Goal: Task Accomplishment & Management: Complete application form

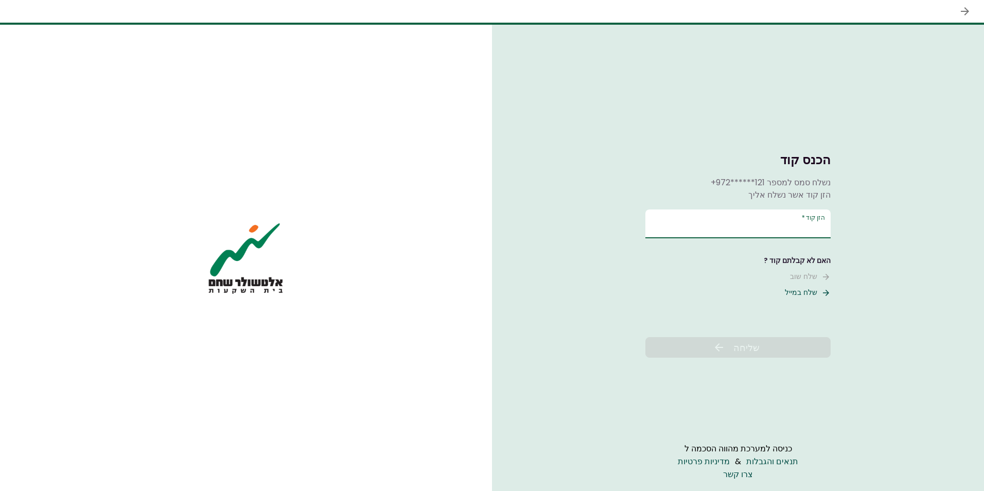
click at [803, 223] on input "הזן קוד   *" at bounding box center [737, 223] width 185 height 29
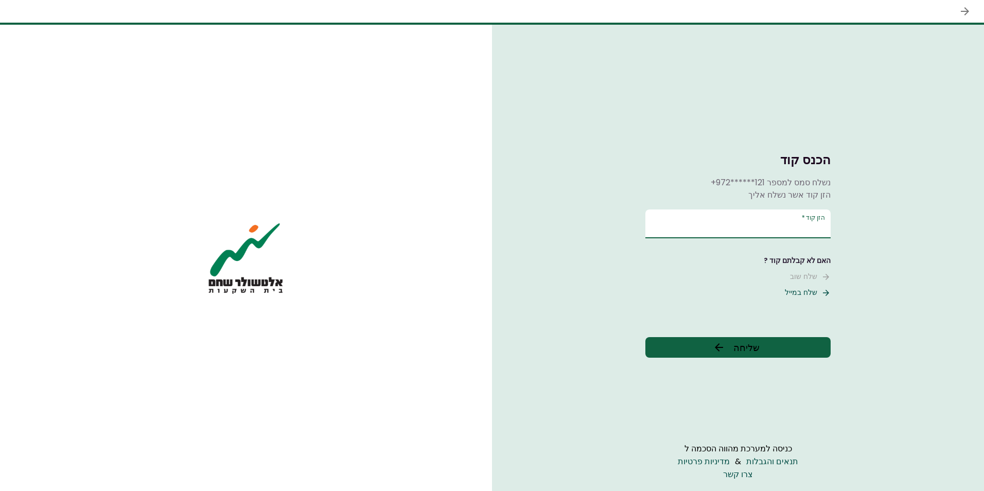
type input "*"
type input "******"
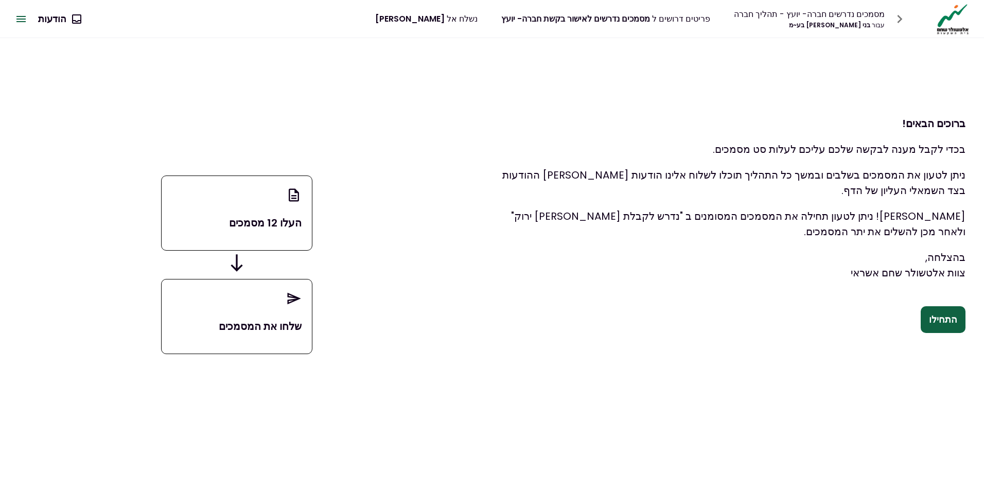
click at [954, 326] on button "התחילו" at bounding box center [943, 319] width 45 height 27
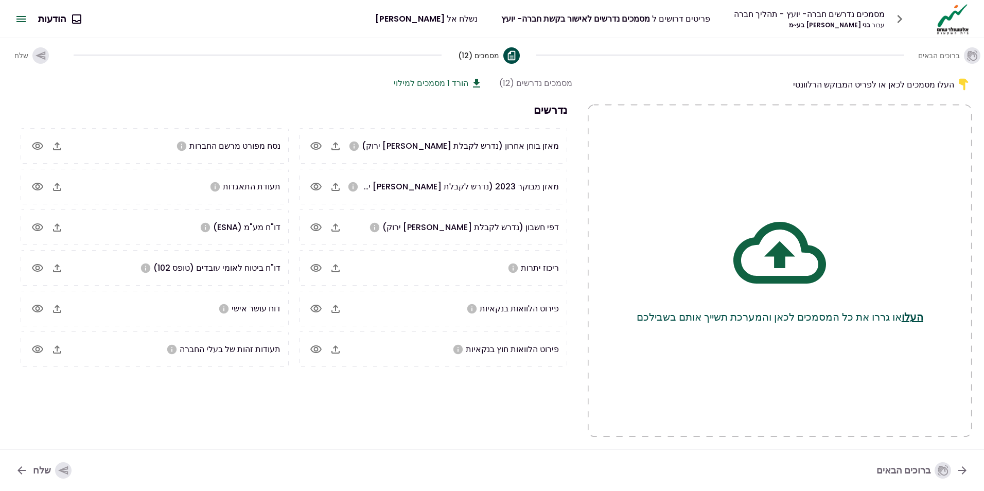
click at [335, 145] on icon "button" at bounding box center [335, 146] width 12 height 12
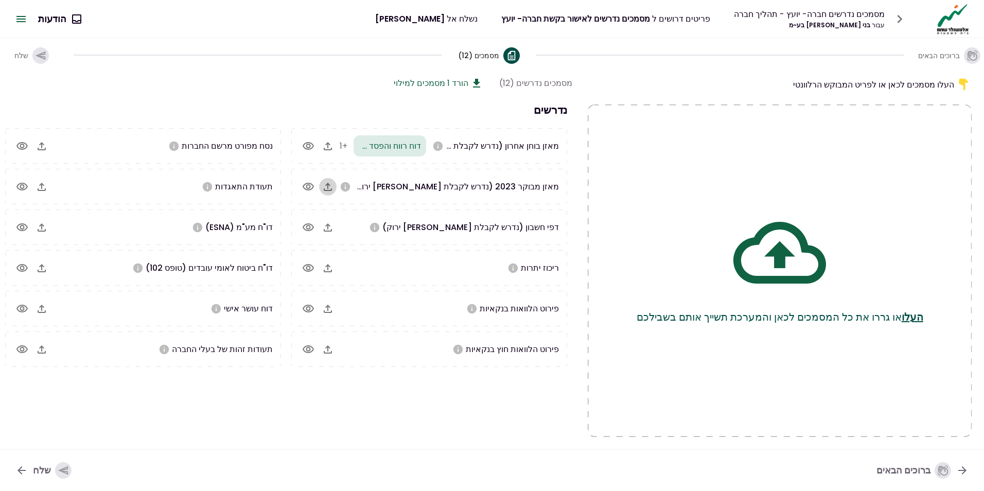
click at [334, 185] on icon "button" at bounding box center [328, 187] width 12 height 12
click at [334, 226] on icon "button" at bounding box center [328, 227] width 12 height 12
click at [332, 225] on icon "button" at bounding box center [328, 227] width 8 height 8
click at [333, 268] on icon "button" at bounding box center [328, 268] width 12 height 12
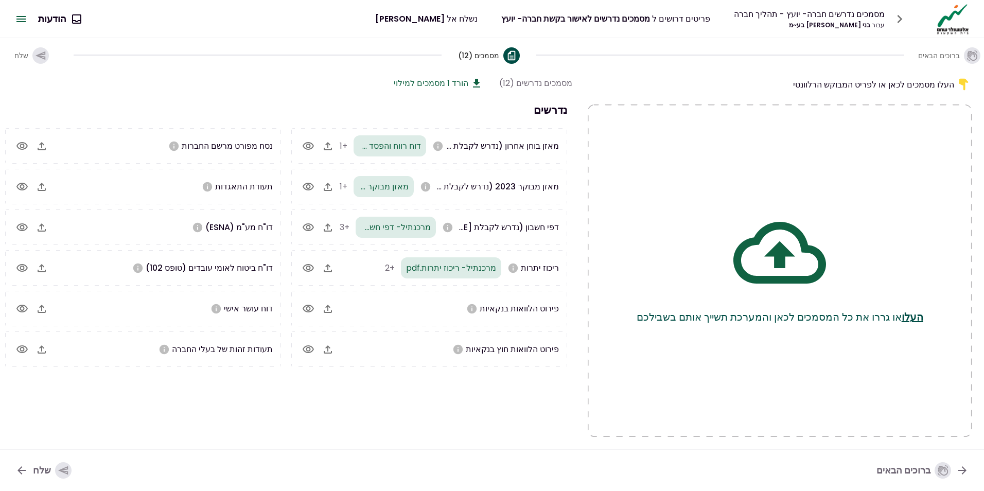
click at [334, 306] on icon "button" at bounding box center [328, 309] width 12 height 12
click at [337, 347] on button "button" at bounding box center [327, 349] width 17 height 17
click at [48, 148] on icon "button" at bounding box center [42, 146] width 12 height 12
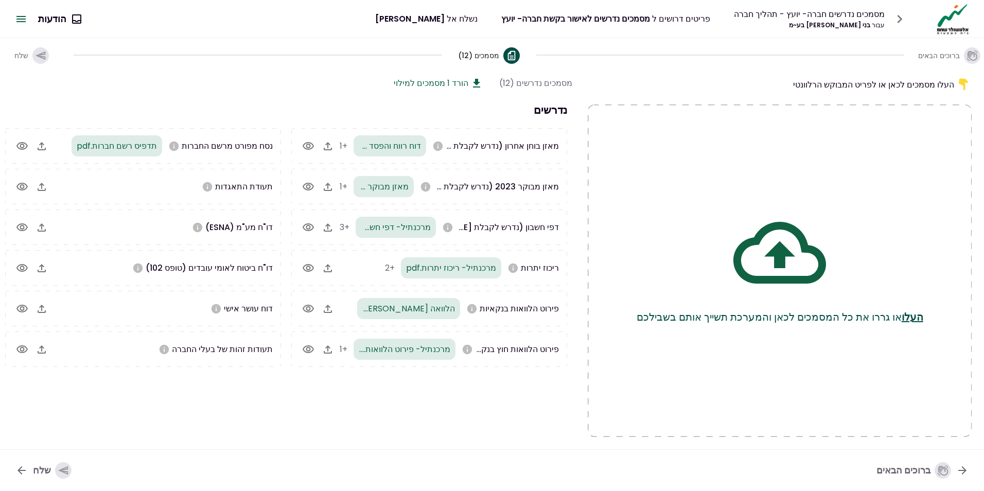
click at [43, 182] on icon "button" at bounding box center [42, 187] width 12 height 12
click at [44, 228] on icon "button" at bounding box center [42, 227] width 12 height 12
click at [42, 266] on icon "button" at bounding box center [42, 268] width 8 height 8
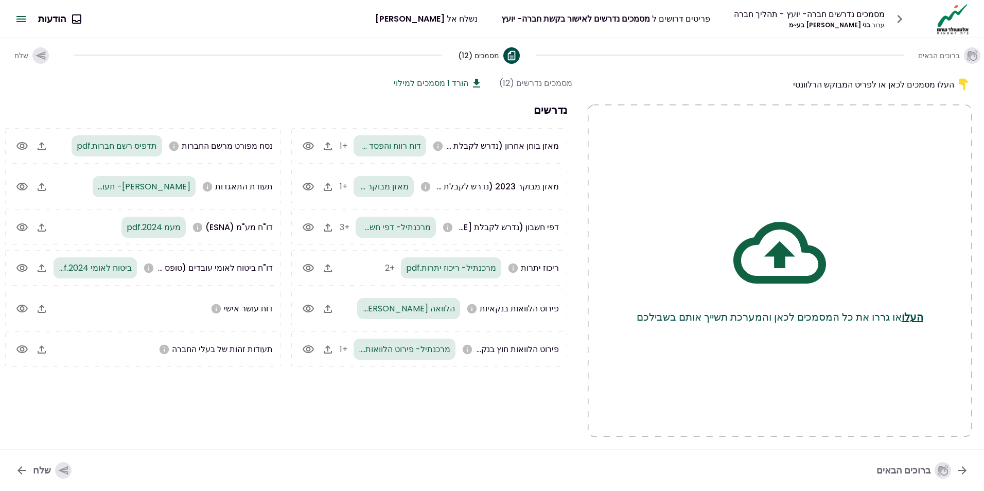
click at [41, 308] on icon "button" at bounding box center [42, 309] width 12 height 12
click at [40, 349] on icon "button" at bounding box center [42, 349] width 12 height 12
click at [60, 468] on icon "button" at bounding box center [63, 470] width 10 height 9
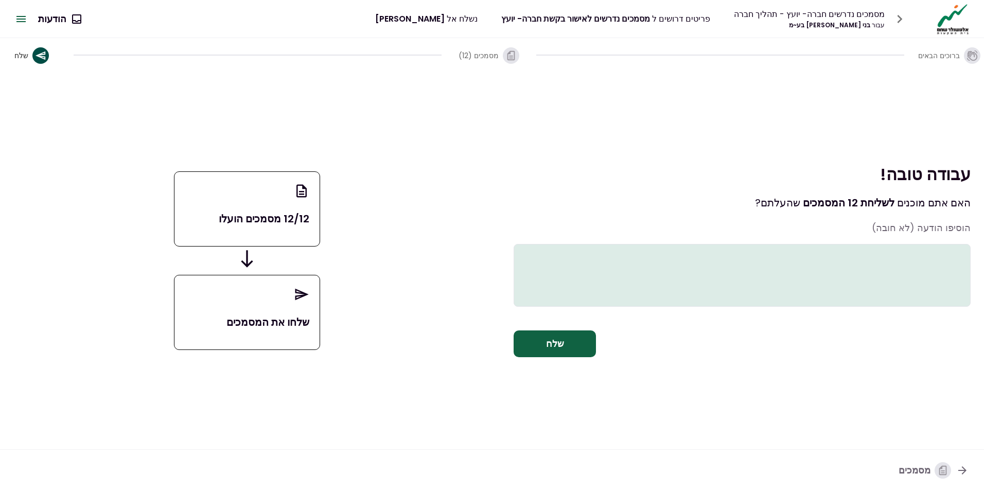
click at [542, 357] on button "שלח" at bounding box center [555, 343] width 82 height 27
